Goal: Task Accomplishment & Management: Use online tool/utility

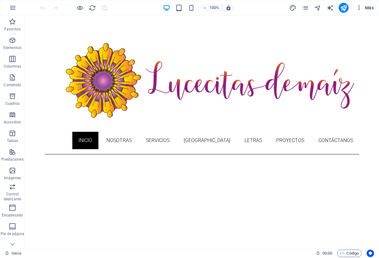
click at [364, 6] on span "Más" at bounding box center [365, 8] width 18 height 6
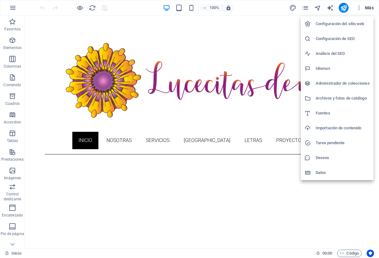
click at [364, 6] on div at bounding box center [189, 129] width 379 height 258
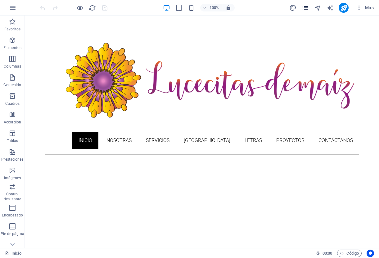
click at [305, 7] on icon "pages" at bounding box center [305, 7] width 7 height 7
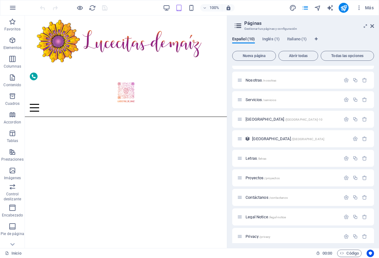
scroll to position [18, 0]
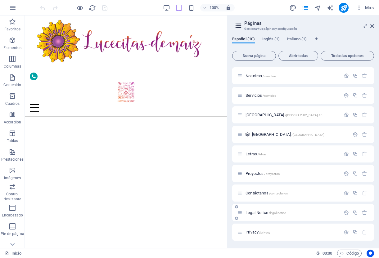
click at [260, 213] on span "Legal Notice /legal-notice" at bounding box center [265, 212] width 40 height 5
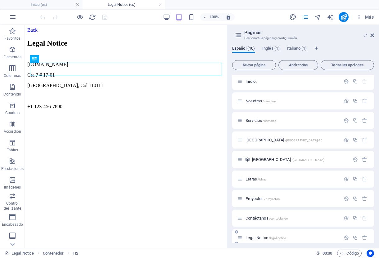
scroll to position [0, 0]
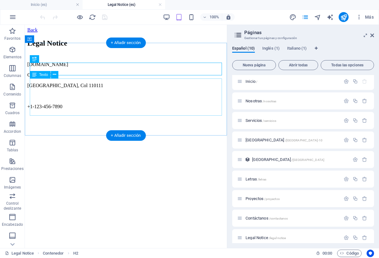
click at [52, 110] on div "[DOMAIN_NAME] Cra 7 # 17-01 [GEOGRAPHIC_DATA], Col 110111 +1-123-456-7890" at bounding box center [125, 86] width 197 height 48
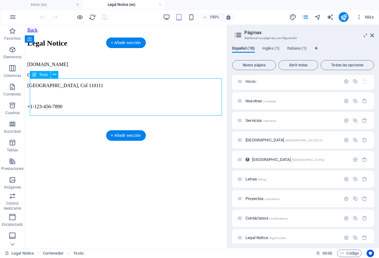
click at [52, 110] on div "[DOMAIN_NAME] Cra 7 # 17-01 [GEOGRAPHIC_DATA], Col 110111 +1-123-456-7890" at bounding box center [125, 86] width 197 height 48
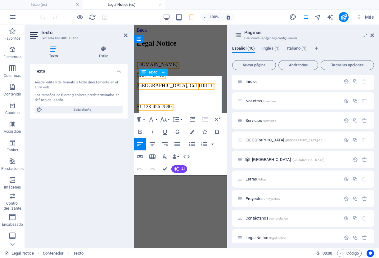
click at [166, 109] on span "+1-123-456-7890" at bounding box center [154, 106] width 35 height 5
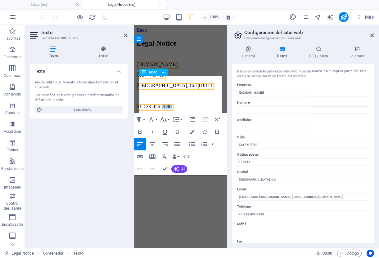
click at [166, 109] on span "+1-123-456-7890" at bounding box center [154, 106] width 35 height 5
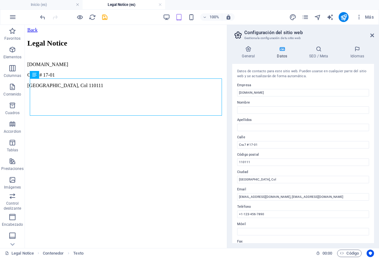
click at [70, 115] on html "Back Legal Notice [DOMAIN_NAME] [STREET_ADDRESS]" at bounding box center [126, 70] width 202 height 90
click at [103, 18] on icon "save" at bounding box center [104, 17] width 7 height 7
